Goal: Obtain resource: Download file/media

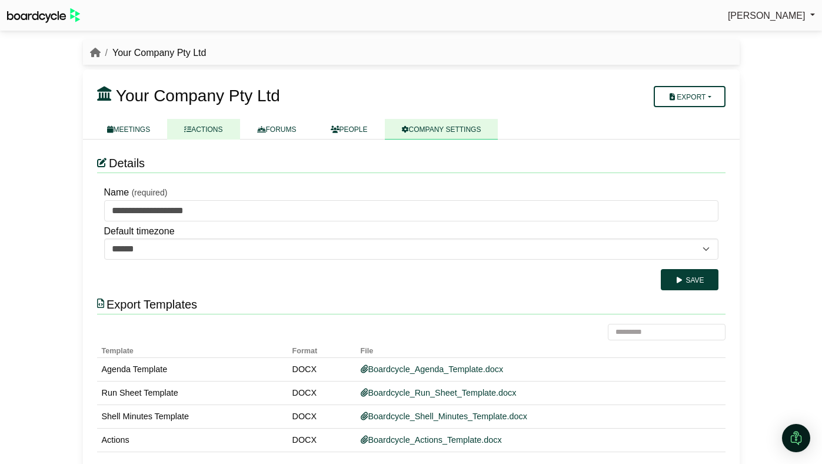
scroll to position [16, 0]
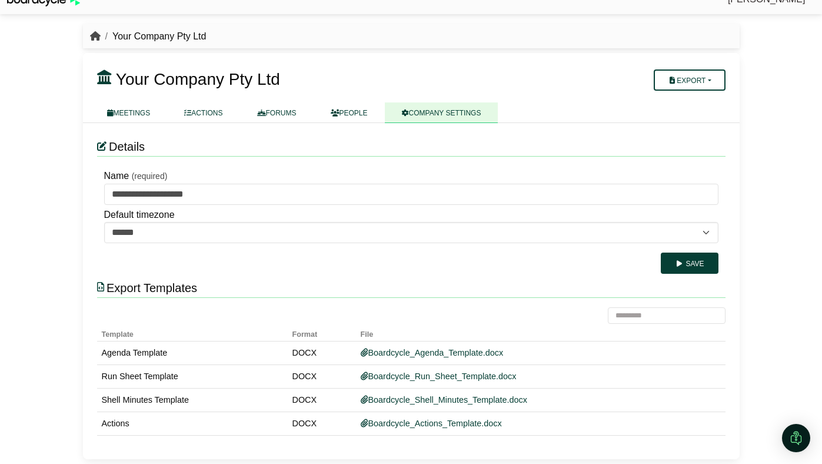
click at [97, 38] on icon "breadcrumb" at bounding box center [95, 35] width 11 height 9
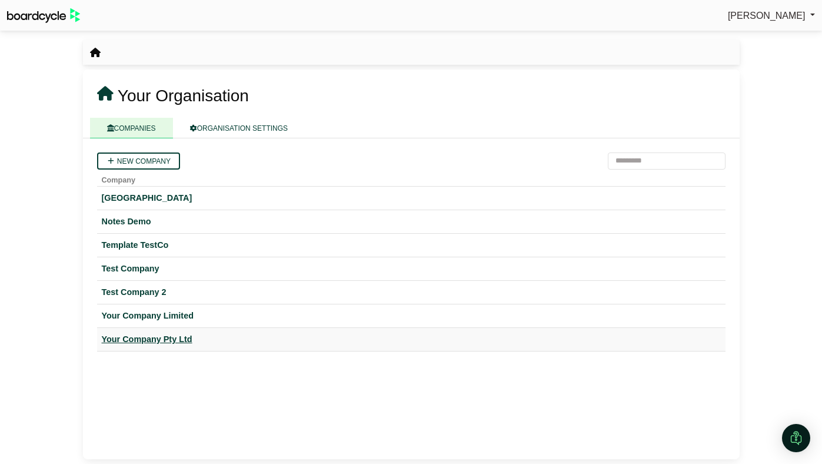
click at [156, 335] on div "Your Company Pty Ltd" at bounding box center [411, 339] width 619 height 14
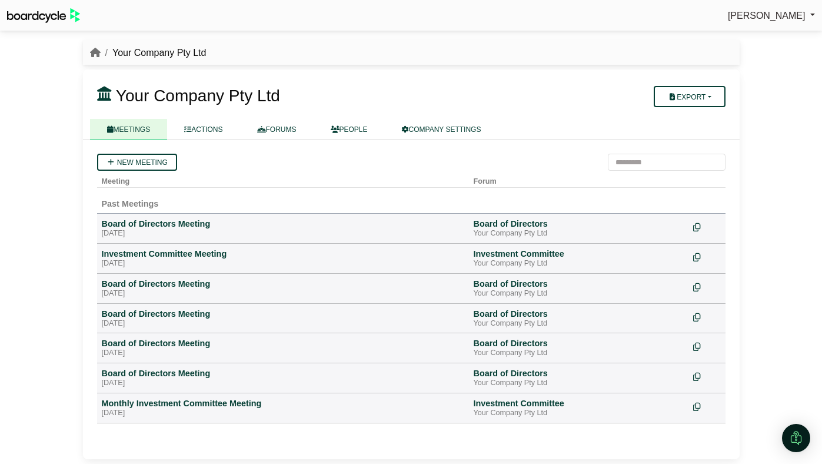
click at [452, 115] on div at bounding box center [359, 111] width 524 height 9
click at [447, 124] on link "COMPANY SETTINGS" at bounding box center [442, 129] width 114 height 21
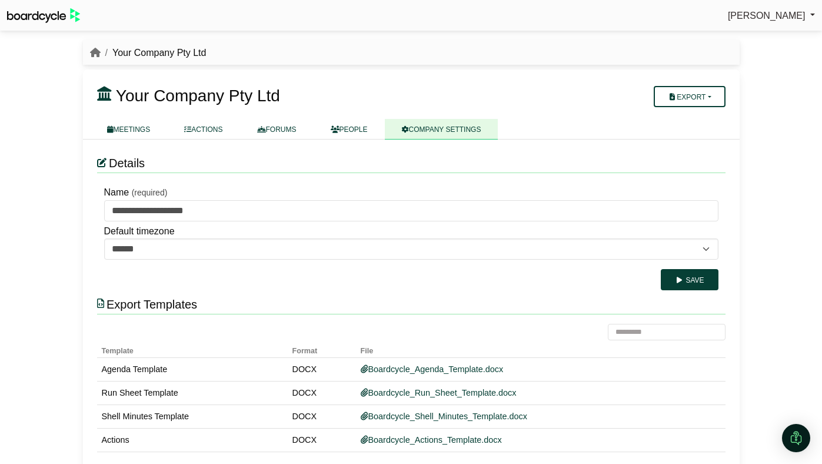
scroll to position [16, 0]
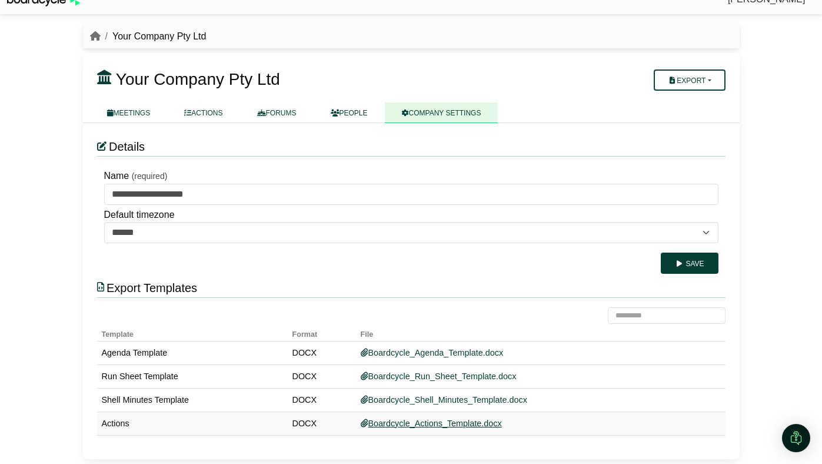
click at [405, 423] on link "Boardcycle_Actions_Template.docx" at bounding box center [431, 422] width 141 height 9
click at [207, 114] on link "ACTIONS" at bounding box center [203, 112] width 72 height 21
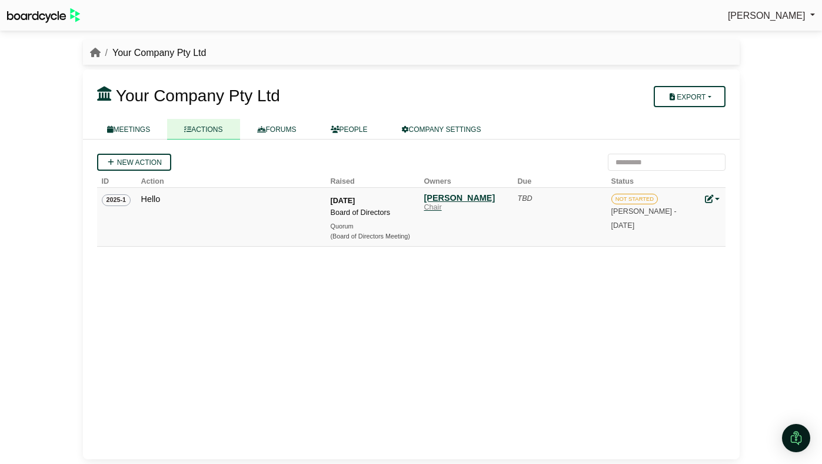
click at [466, 195] on div "[PERSON_NAME]" at bounding box center [465, 197] width 82 height 11
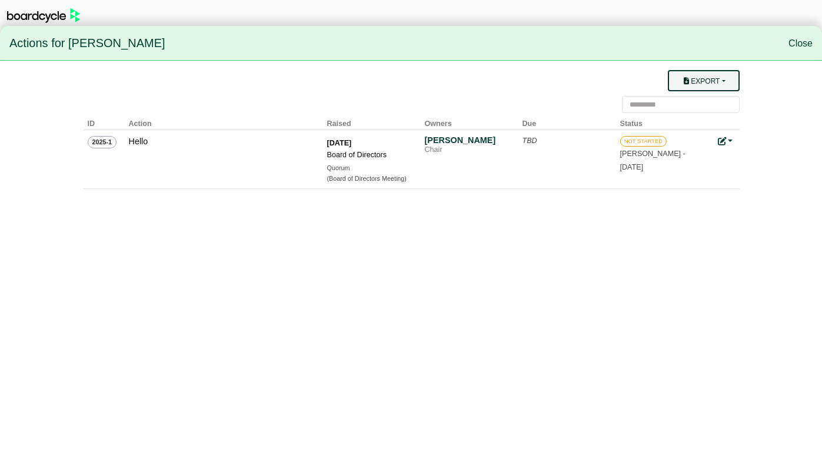
click at [683, 76] on button "Export" at bounding box center [703, 80] width 71 height 21
click at [686, 104] on link "Owner Actions" at bounding box center [711, 103] width 94 height 22
click at [794, 48] on link "Close" at bounding box center [801, 43] width 24 height 10
